Goal: Transaction & Acquisition: Book appointment/travel/reservation

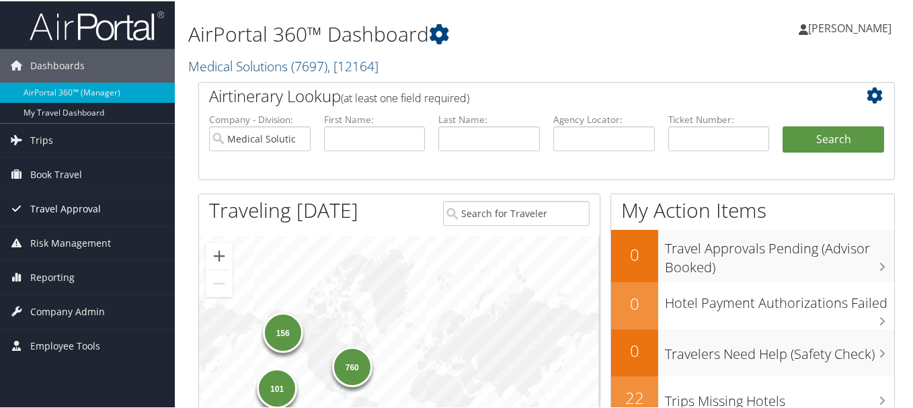
click at [54, 208] on span "Travel Approval" at bounding box center [65, 208] width 71 height 34
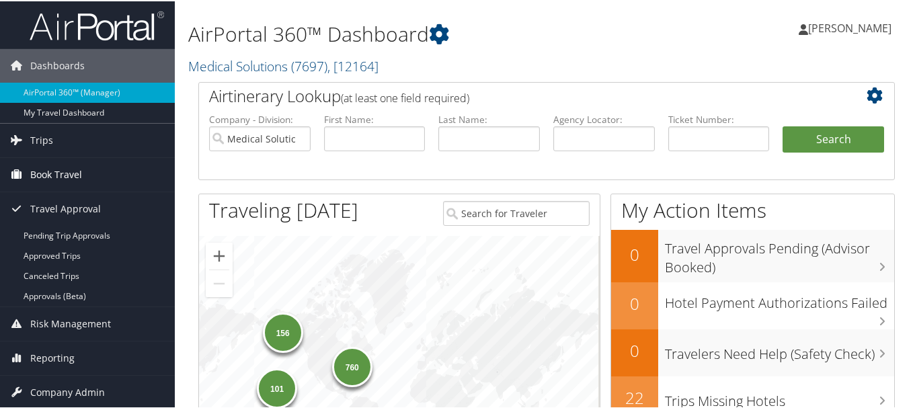
click at [56, 177] on span "Book Travel" at bounding box center [56, 174] width 52 height 34
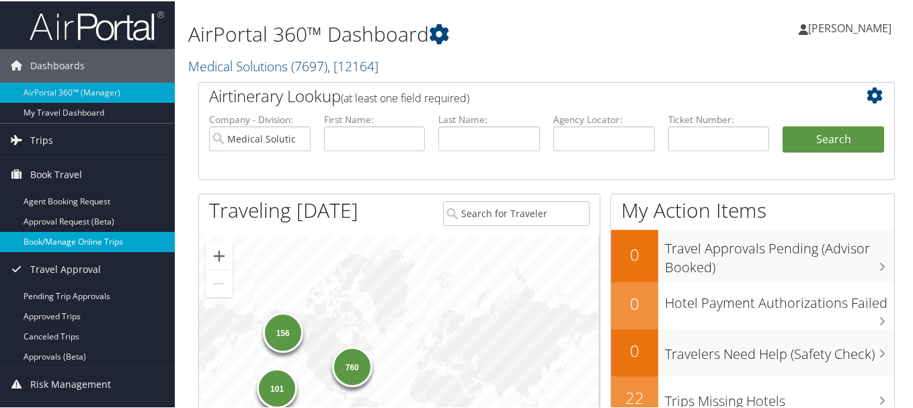
click at [56, 245] on link "Book/Manage Online Trips" at bounding box center [87, 241] width 175 height 20
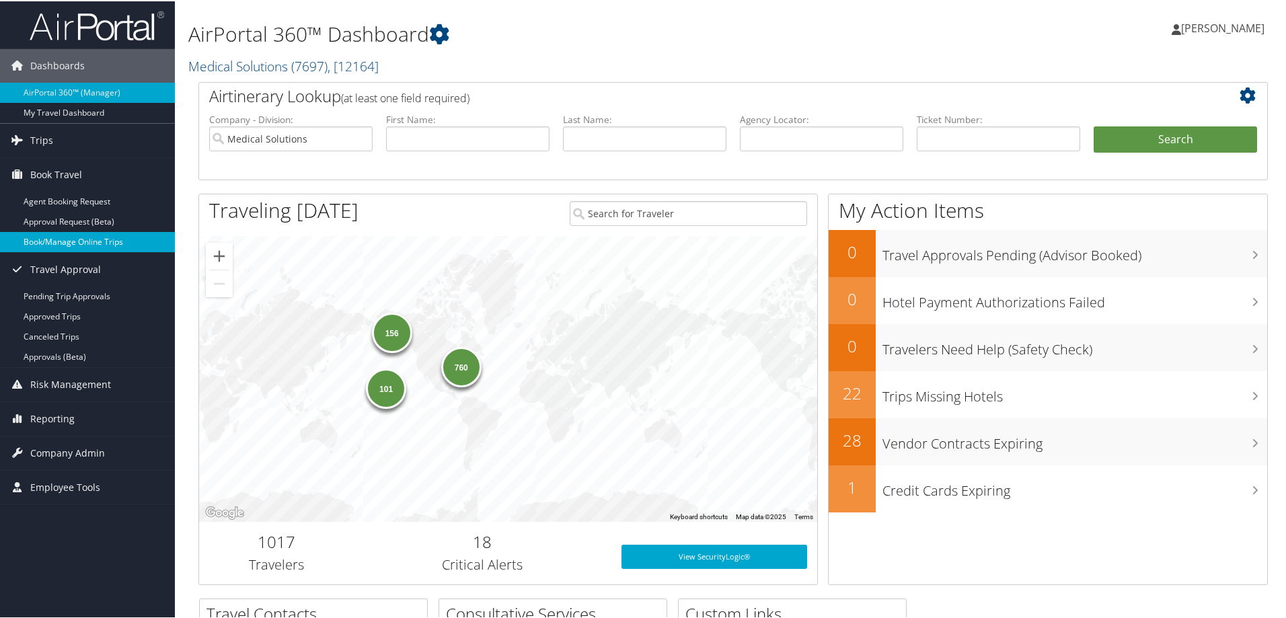
click at [62, 238] on link "Book/Manage Online Trips" at bounding box center [87, 241] width 175 height 20
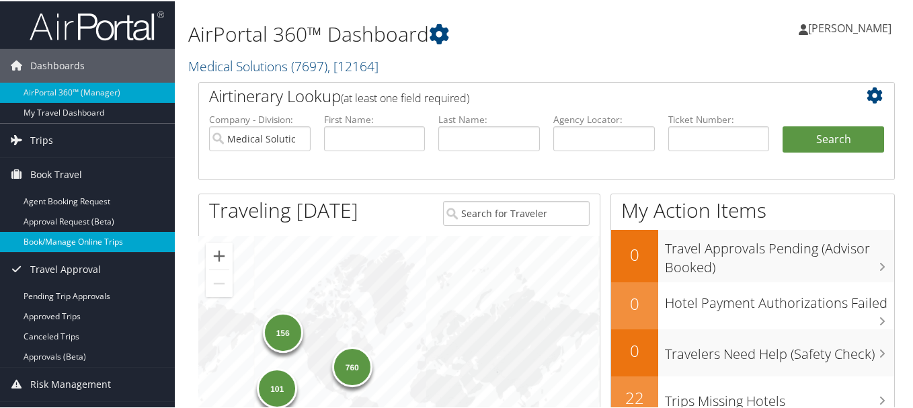
click at [85, 241] on link "Book/Manage Online Trips" at bounding box center [87, 241] width 175 height 20
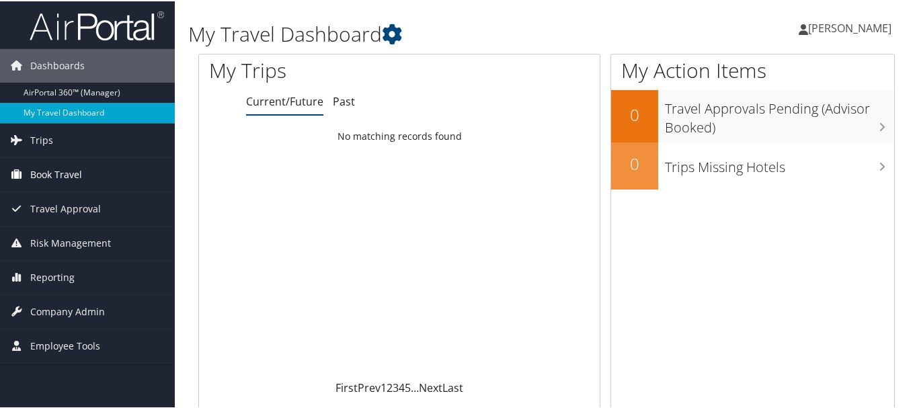
click at [66, 173] on span "Book Travel" at bounding box center [56, 174] width 52 height 34
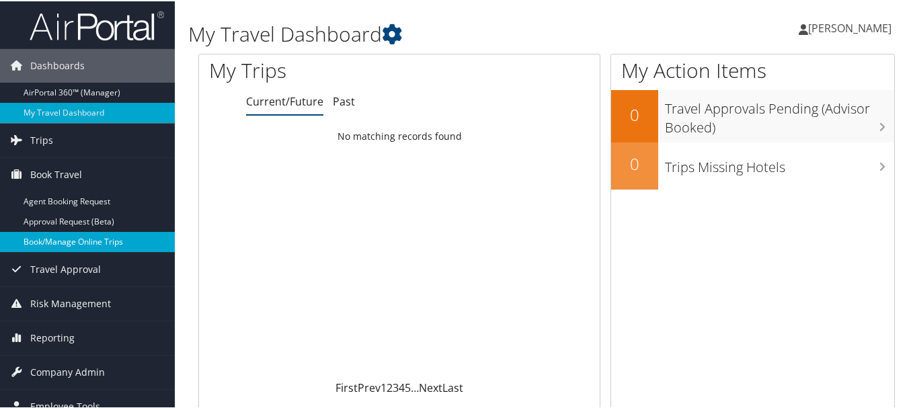
click at [79, 233] on link "Book/Manage Online Trips" at bounding box center [87, 241] width 175 height 20
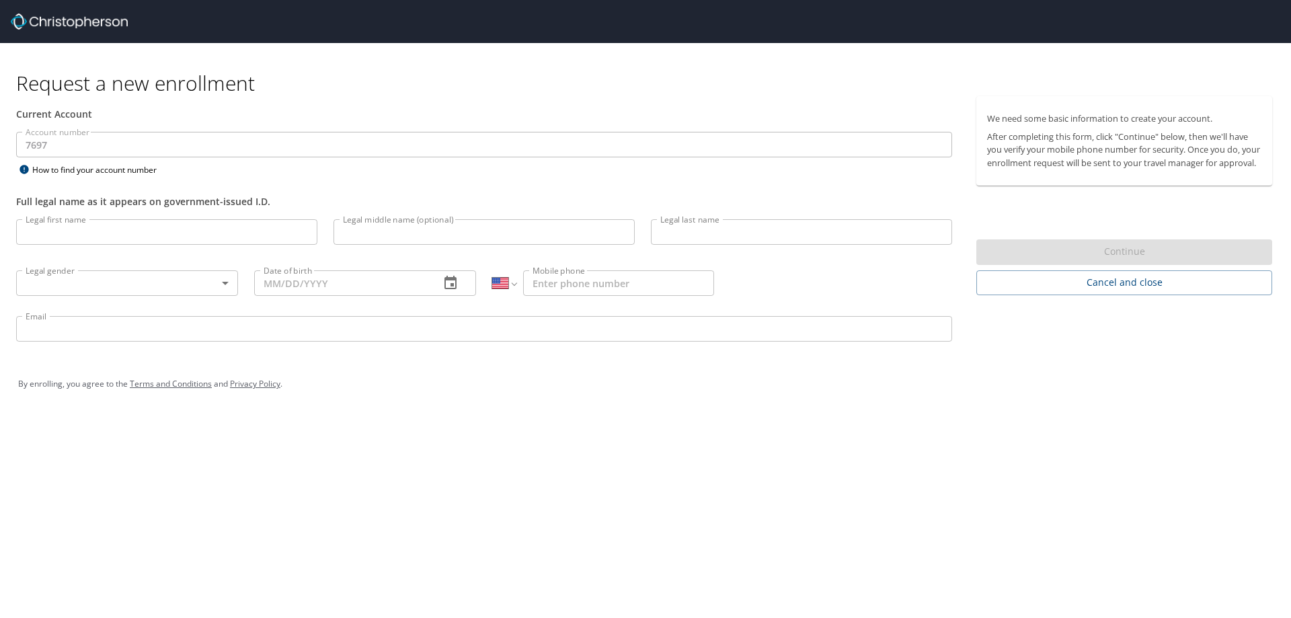
select select "US"
